Goal: Information Seeking & Learning: Find specific fact

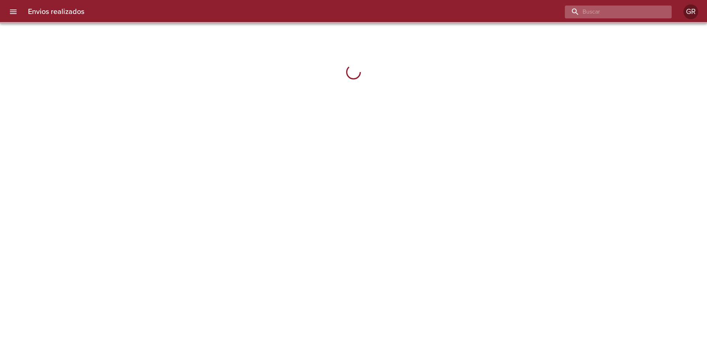
drag, startPoint x: 614, startPoint y: 8, endPoint x: 649, endPoint y: 15, distance: 35.2
click at [615, 8] on input "buscar" at bounding box center [612, 12] width 94 height 13
type input "3176"
click at [608, 11] on input "3176" at bounding box center [612, 12] width 94 height 13
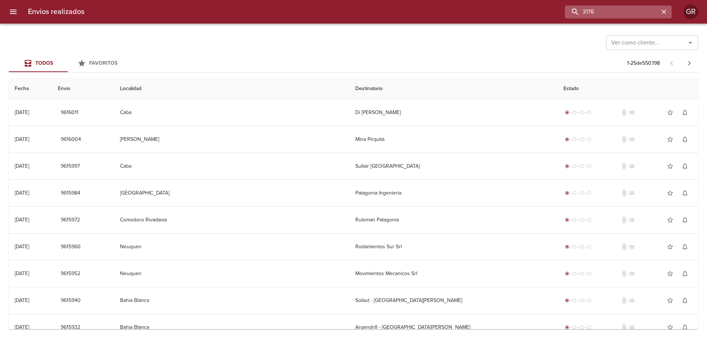
click at [627, 13] on input "3176" at bounding box center [612, 12] width 94 height 13
drag, startPoint x: 606, startPoint y: 12, endPoint x: 602, endPoint y: 11, distance: 4.2
click at [605, 12] on input "3176" at bounding box center [612, 12] width 94 height 13
click at [584, 14] on input "3176" at bounding box center [612, 12] width 94 height 13
click at [666, 12] on icon "button" at bounding box center [663, 11] width 7 height 7
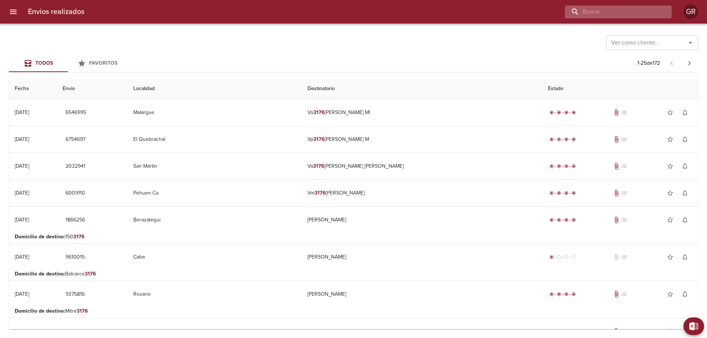
click at [641, 11] on input "buscar" at bounding box center [612, 12] width 94 height 13
type input "3"
